Goal: Navigation & Orientation: Find specific page/section

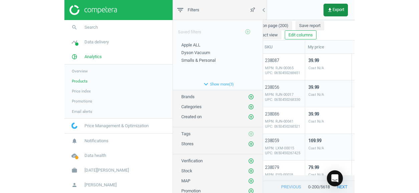
scroll to position [117, 304]
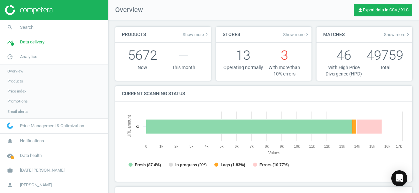
scroll to position [144, 289]
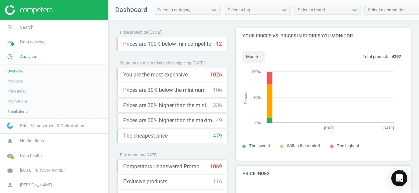
scroll to position [164, 181]
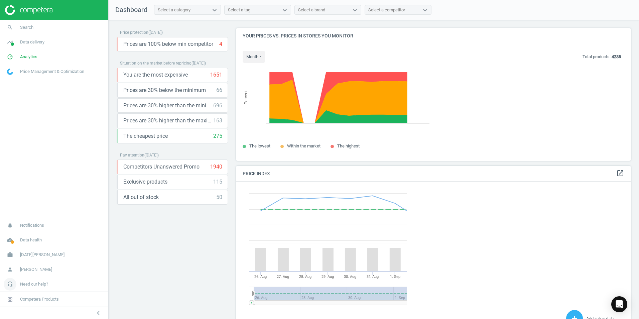
scroll to position [164, 400]
